Goal: Information Seeking & Learning: Learn about a topic

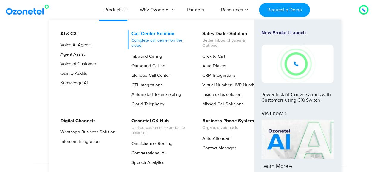
click at [145, 34] on link "Call Center Solution Complete call center on the cloud" at bounding box center [158, 39] width 63 height 19
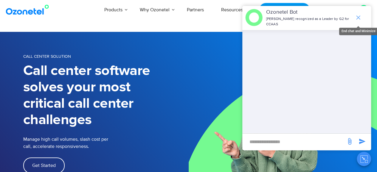
click at [360, 15] on icon "end chat or minimize" at bounding box center [357, 17] width 7 height 7
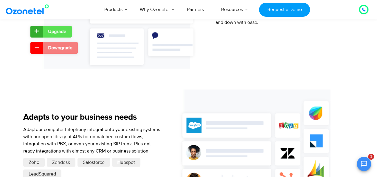
scroll to position [811, 0]
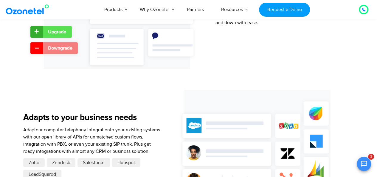
click at [7, 102] on section "We’re proving call center software can be better Easy to scale up or down With …" at bounding box center [188, 149] width 377 height 445
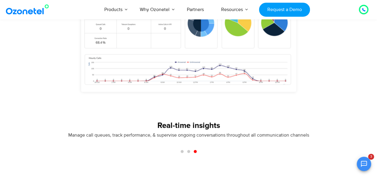
scroll to position [550, 0]
